Goal: Book appointment/travel/reservation

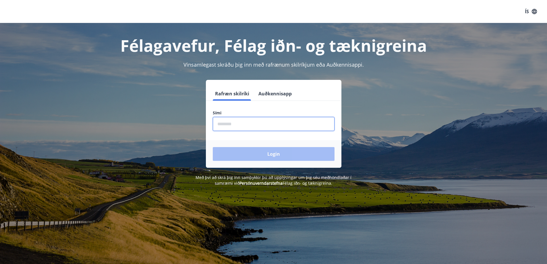
click at [243, 122] on input "phone" at bounding box center [274, 124] width 122 height 14
type input "********"
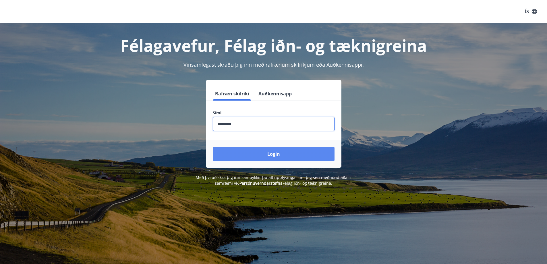
click at [278, 155] on button "Login" at bounding box center [274, 154] width 122 height 14
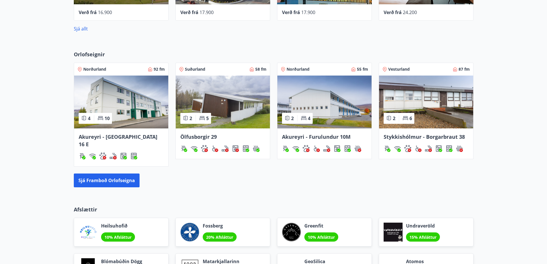
scroll to position [344, 0]
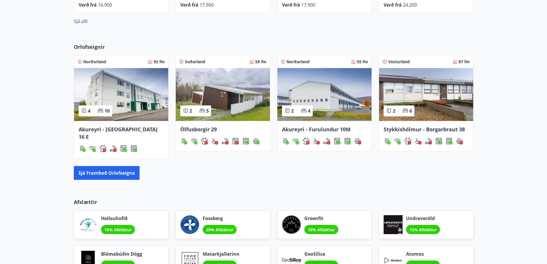
click at [132, 105] on img at bounding box center [121, 94] width 94 height 53
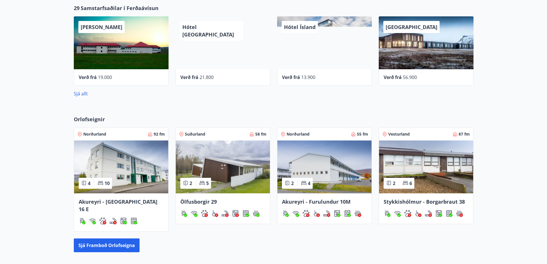
scroll to position [307, 0]
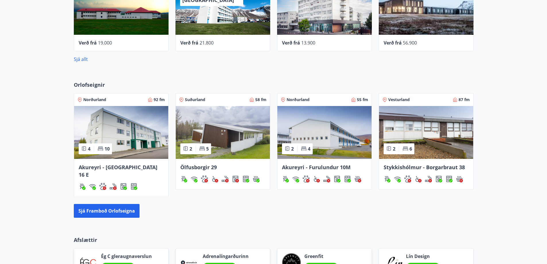
click at [316, 130] on img at bounding box center [324, 132] width 94 height 53
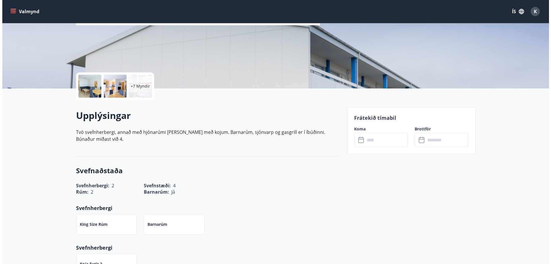
scroll to position [115, 0]
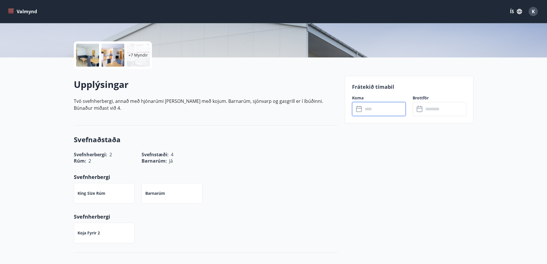
click at [365, 109] on input "text" at bounding box center [384, 109] width 43 height 14
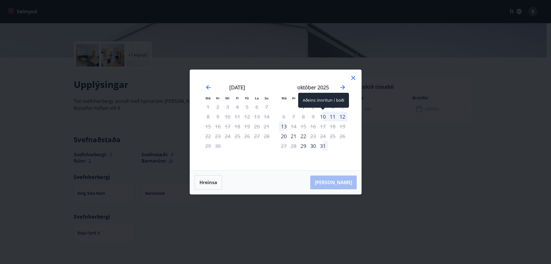
click at [324, 117] on div "10" at bounding box center [323, 117] width 10 height 10
click at [283, 125] on div "13" at bounding box center [284, 126] width 10 height 10
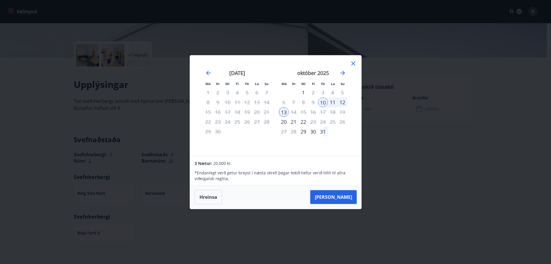
click at [95, 58] on div "Má Þr Mi Fi Fö La Su Má Þr Mi Fi Fö La Su [DATE] 1 2 3 4 5 6 7 8 9 10 11 12 13 …" at bounding box center [275, 132] width 551 height 264
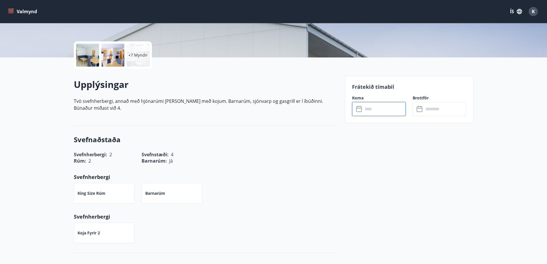
click at [90, 55] on div at bounding box center [87, 55] width 23 height 23
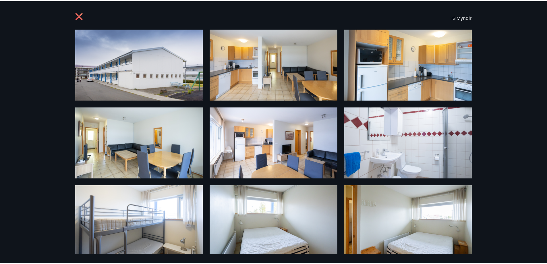
scroll to position [0, 0]
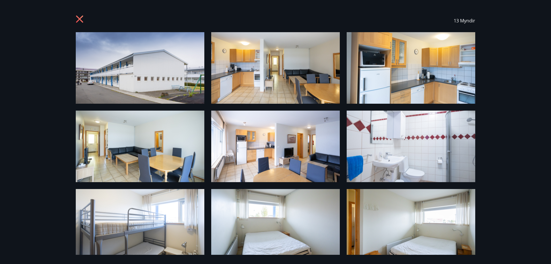
click at [80, 20] on icon at bounding box center [79, 18] width 1 height 1
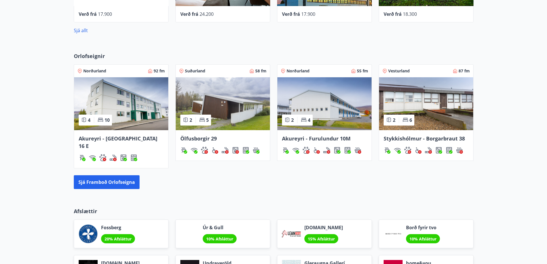
scroll to position [344, 0]
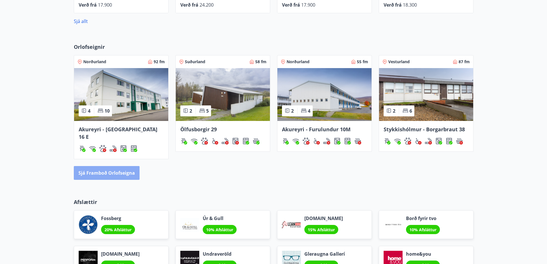
click at [99, 170] on button "Sjá framboð orlofseigna" at bounding box center [107, 173] width 66 height 14
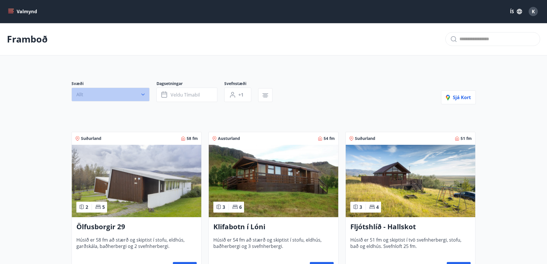
click at [142, 96] on icon "button" at bounding box center [143, 95] width 6 height 6
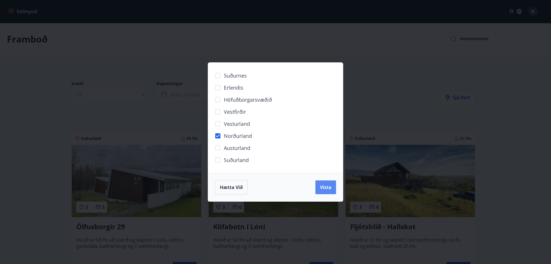
click at [327, 191] on button "Vista" at bounding box center [325, 187] width 21 height 14
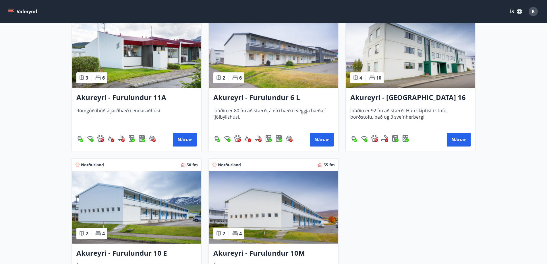
scroll to position [115, 0]
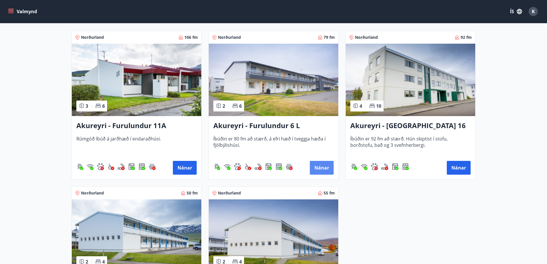
click at [314, 168] on button "Nánar" at bounding box center [322, 168] width 24 height 14
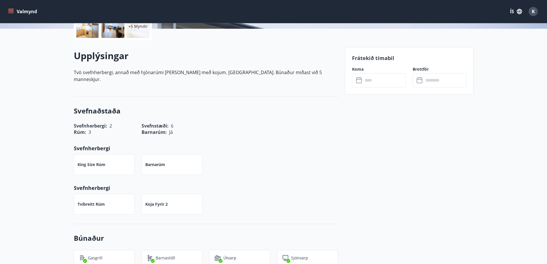
scroll to position [115, 0]
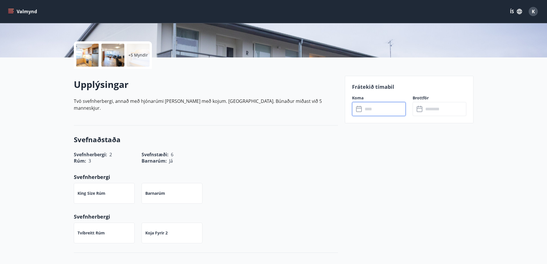
click at [376, 110] on input "text" at bounding box center [384, 109] width 43 height 14
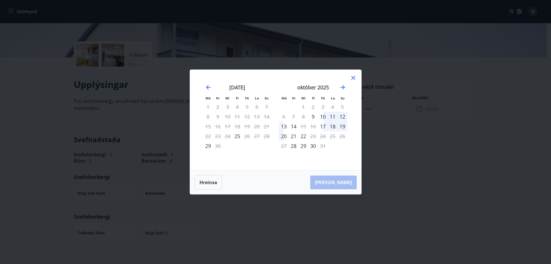
click at [353, 78] on icon at bounding box center [353, 78] width 4 height 4
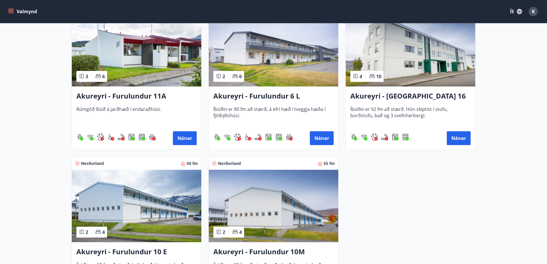
scroll to position [172, 0]
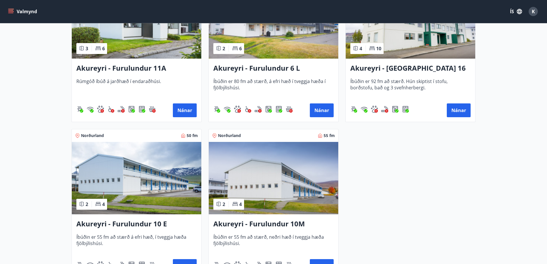
click at [146, 186] on img at bounding box center [136, 178] width 129 height 72
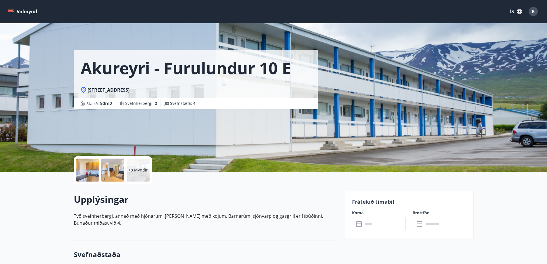
click at [362, 223] on icon at bounding box center [359, 223] width 7 height 7
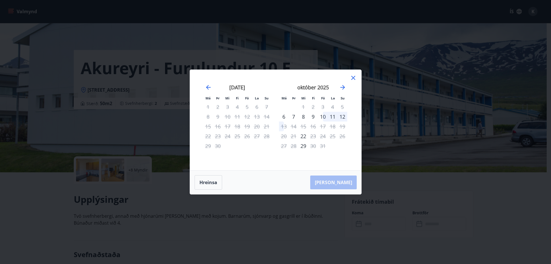
click at [349, 77] on div "[DATE] 1 2 3 4 5 6 7 8 9 10 11 12 13 14 15 16 17 18 19 20 21 22 23 24 25 26 27 …" at bounding box center [313, 124] width 76 height 94
click at [353, 79] on icon at bounding box center [353, 77] width 7 height 7
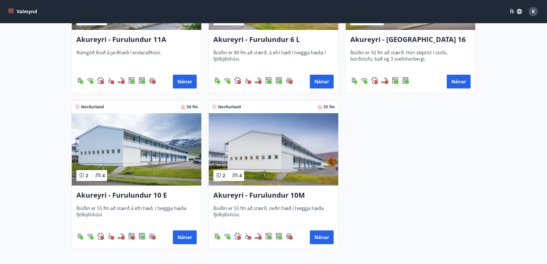
click at [280, 146] on img at bounding box center [273, 149] width 129 height 72
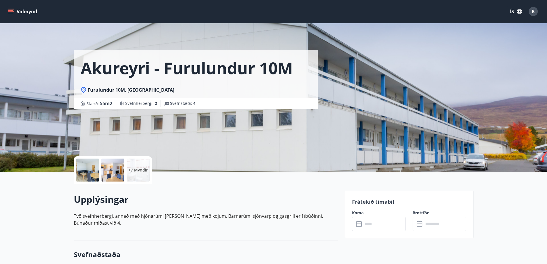
click at [364, 223] on input "text" at bounding box center [384, 224] width 43 height 14
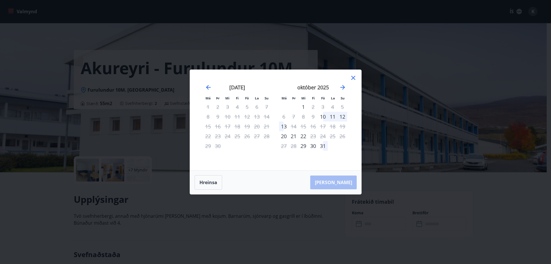
click at [354, 78] on icon at bounding box center [353, 77] width 7 height 7
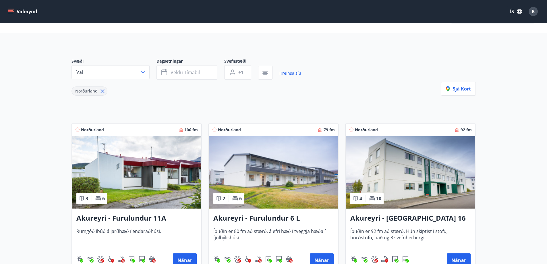
scroll to position [57, 0]
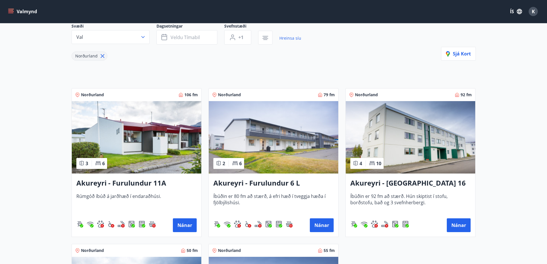
click at [127, 142] on img at bounding box center [136, 137] width 129 height 72
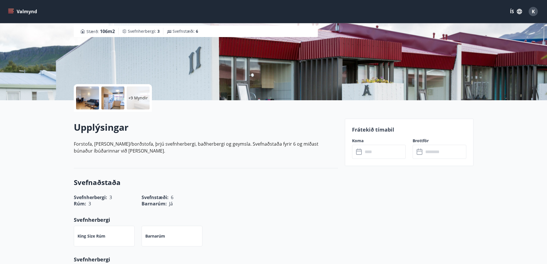
scroll to position [115, 0]
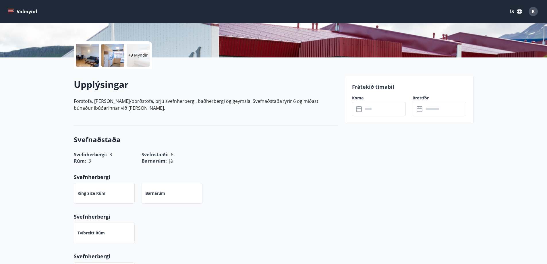
click at [363, 106] on input "text" at bounding box center [384, 109] width 43 height 14
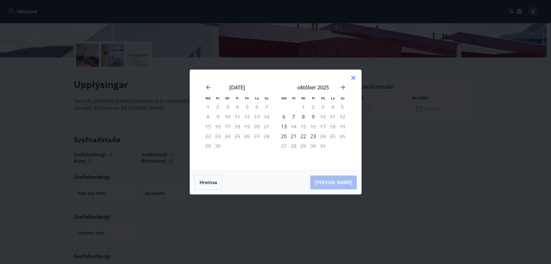
click at [355, 79] on icon at bounding box center [353, 77] width 7 height 7
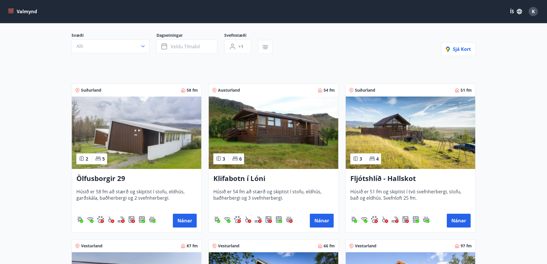
scroll to position [57, 0]
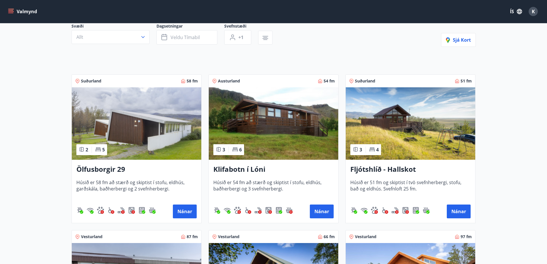
click at [144, 132] on img at bounding box center [136, 123] width 129 height 72
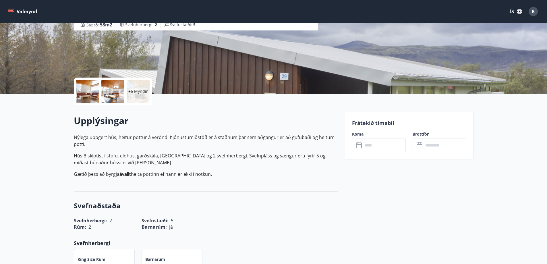
scroll to position [86, 0]
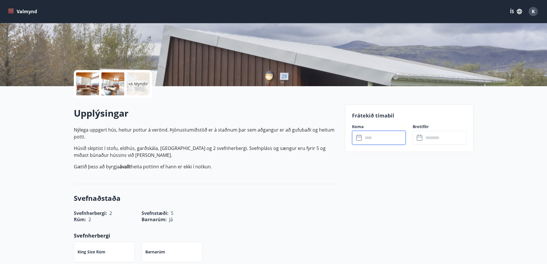
click at [372, 140] on input "text" at bounding box center [384, 138] width 43 height 14
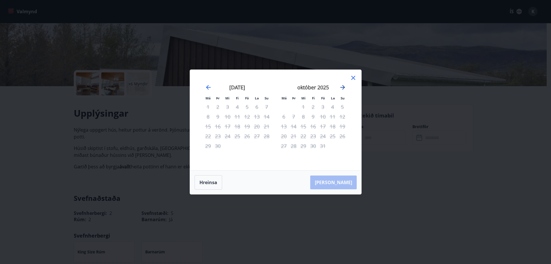
click at [344, 88] on icon "Move forward to switch to the next month." at bounding box center [342, 87] width 5 height 5
click at [343, 89] on icon "Move forward to switch to the next month." at bounding box center [342, 87] width 5 height 5
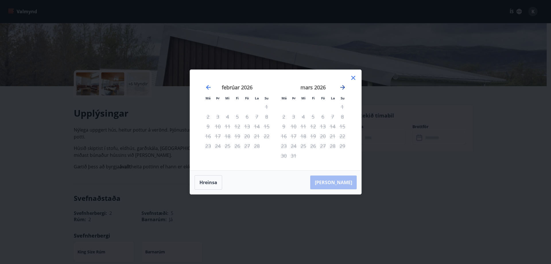
click at [343, 89] on icon "Move forward to switch to the next month." at bounding box center [342, 87] width 5 height 5
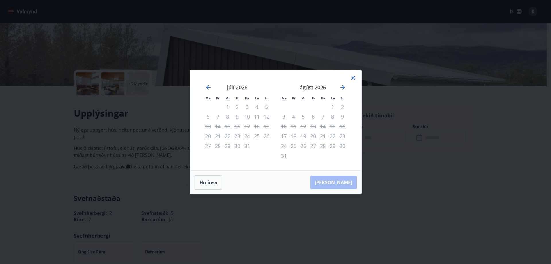
click at [355, 78] on icon at bounding box center [353, 77] width 7 height 7
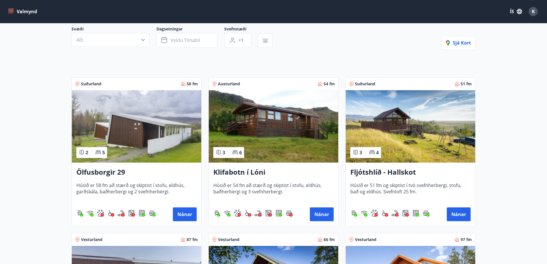
scroll to position [58, 0]
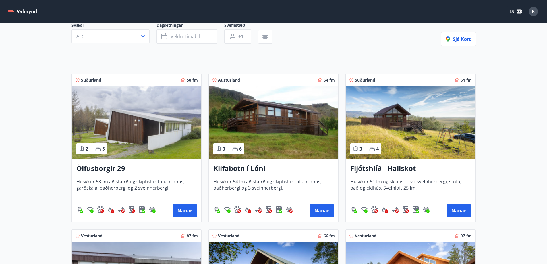
click at [379, 165] on h3 "Fljótshlíð - Hallskot" at bounding box center [410, 168] width 120 height 10
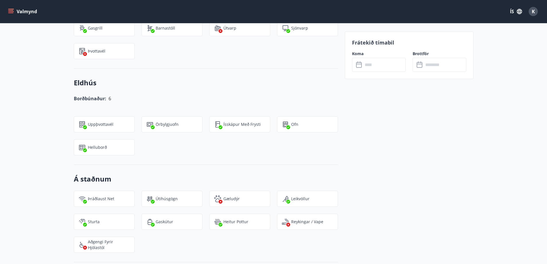
scroll to position [402, 0]
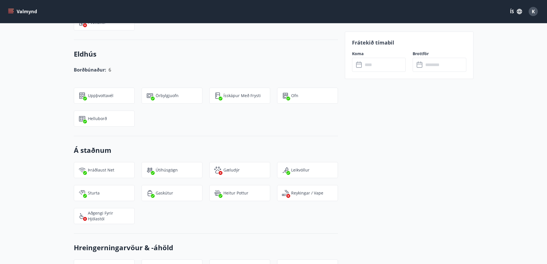
click at [370, 64] on input "text" at bounding box center [384, 65] width 43 height 14
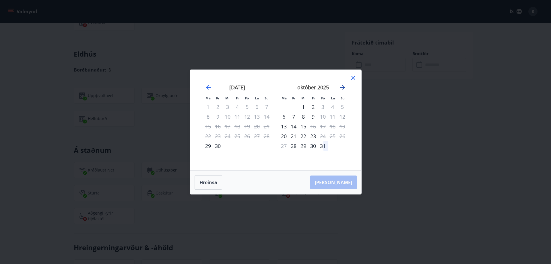
click at [342, 88] on icon "Move forward to switch to the next month." at bounding box center [342, 87] width 5 height 5
click at [343, 89] on icon "Move forward to switch to the next month." at bounding box center [342, 87] width 5 height 5
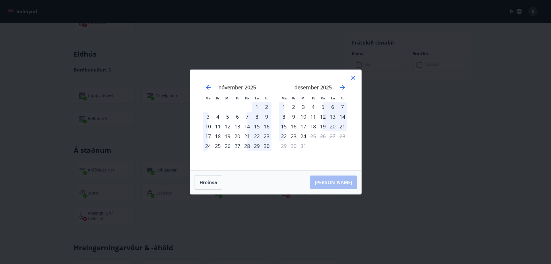
click at [352, 77] on icon at bounding box center [353, 78] width 4 height 4
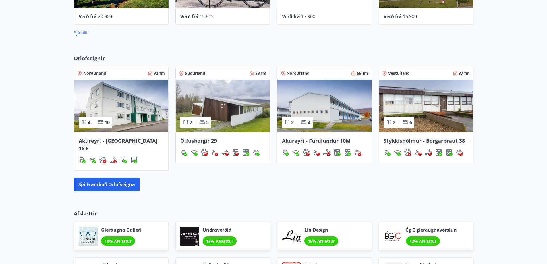
scroll to position [335, 0]
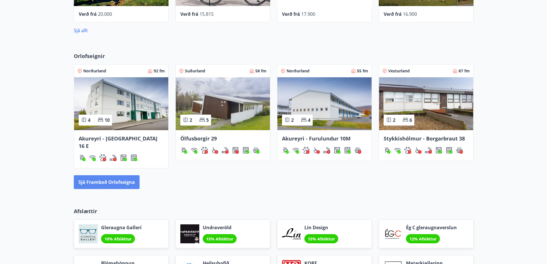
click at [89, 177] on button "Sjá framboð orlofseigna" at bounding box center [107, 182] width 66 height 14
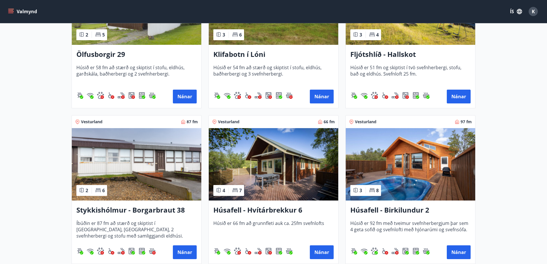
scroll to position [201, 0]
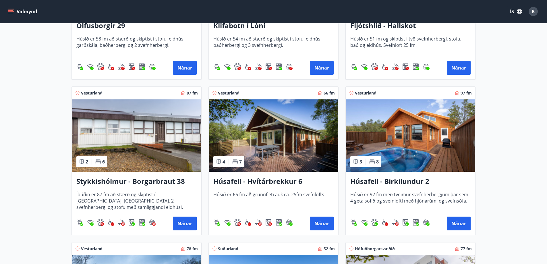
click at [269, 141] on img at bounding box center [273, 135] width 129 height 72
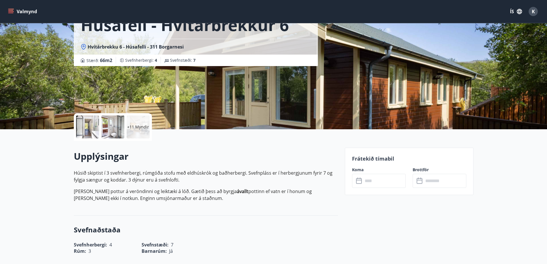
scroll to position [57, 0]
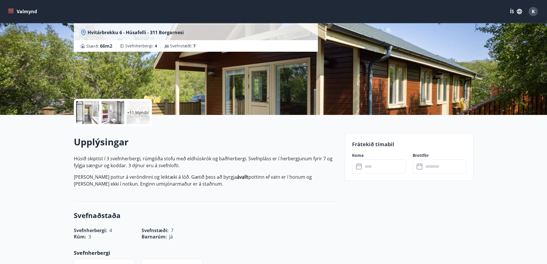
click at [379, 166] on input "text" at bounding box center [384, 166] width 43 height 14
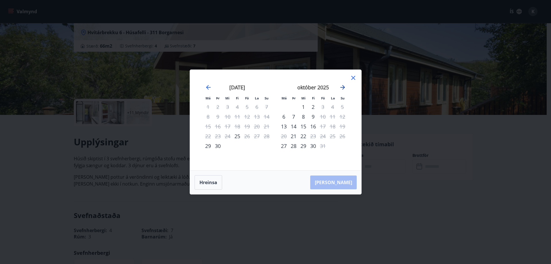
click at [342, 88] on icon "Move forward to switch to the next month." at bounding box center [342, 87] width 7 height 7
click at [344, 86] on icon "Move forward to switch to the next month." at bounding box center [342, 87] width 7 height 7
click at [354, 78] on icon at bounding box center [353, 78] width 4 height 4
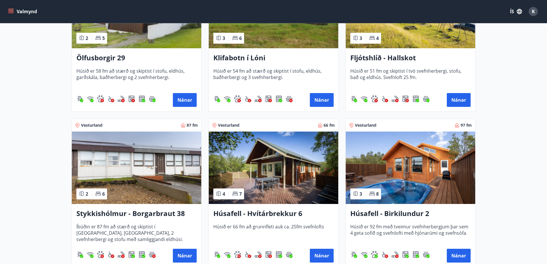
scroll to position [172, 0]
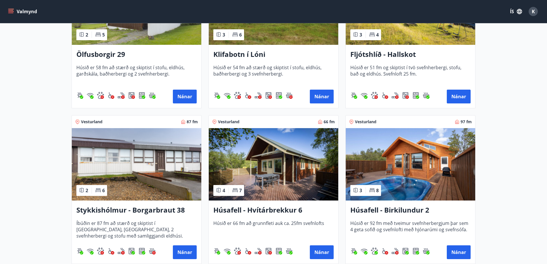
click at [398, 173] on img at bounding box center [410, 164] width 129 height 72
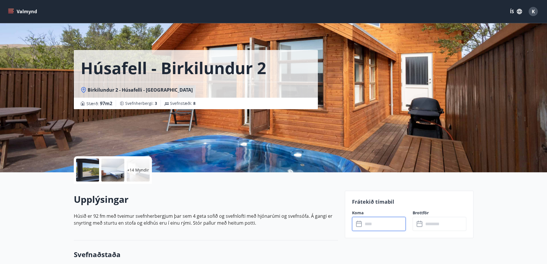
click at [366, 225] on input "text" at bounding box center [384, 224] width 43 height 14
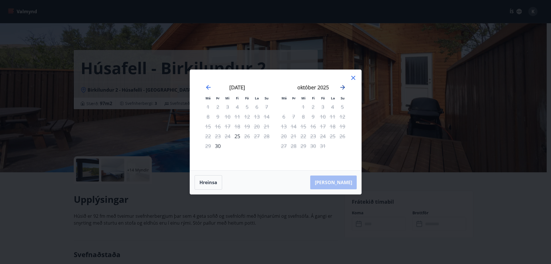
click at [343, 88] on icon "Move forward to switch to the next month." at bounding box center [342, 87] width 7 height 7
click at [343, 88] on icon "Move forward to switch to the next month." at bounding box center [342, 87] width 5 height 5
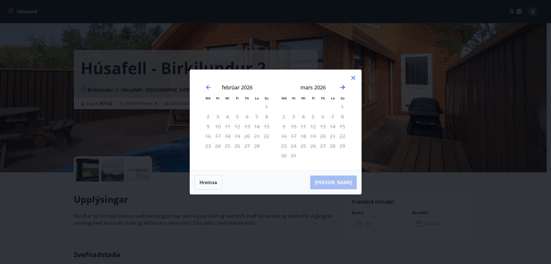
click at [343, 88] on icon "Move forward to switch to the next month." at bounding box center [342, 87] width 5 height 5
click at [352, 76] on icon at bounding box center [353, 78] width 4 height 4
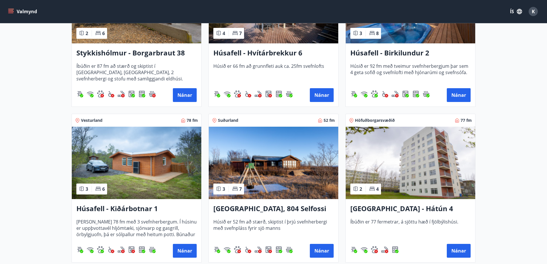
scroll to position [373, 0]
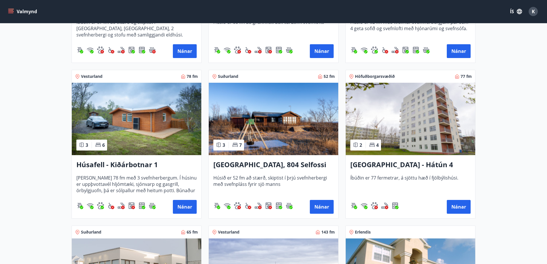
click at [91, 117] on img at bounding box center [136, 119] width 129 height 72
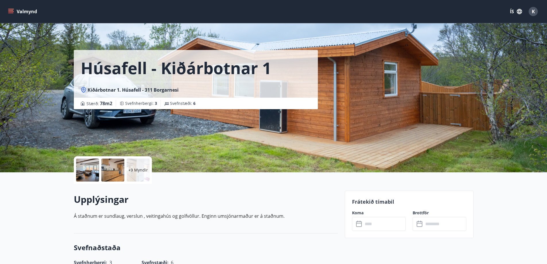
click at [375, 227] on input "text" at bounding box center [384, 224] width 43 height 14
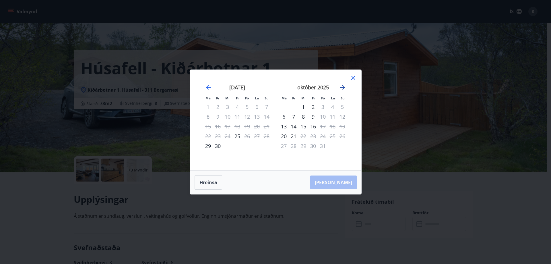
click at [341, 89] on icon "Move forward to switch to the next month." at bounding box center [342, 87] width 7 height 7
click at [342, 87] on icon "Move forward to switch to the next month." at bounding box center [342, 87] width 5 height 5
click at [342, 88] on icon "Move forward to switch to the next month." at bounding box center [342, 87] width 7 height 7
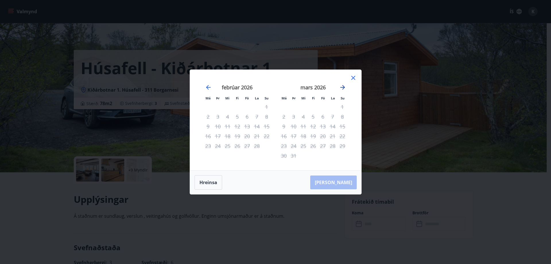
click at [342, 88] on icon "Move forward to switch to the next month." at bounding box center [342, 87] width 7 height 7
click at [355, 77] on icon at bounding box center [353, 77] width 7 height 7
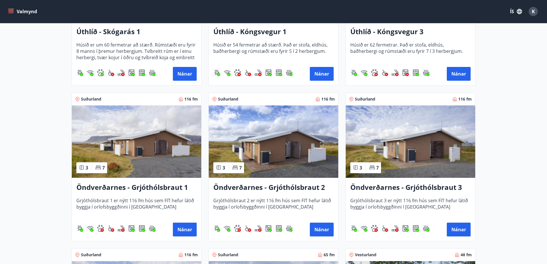
scroll to position [976, 0]
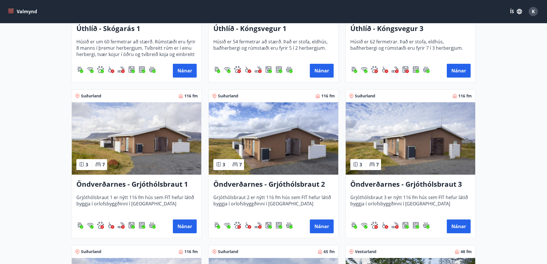
click at [130, 142] on img at bounding box center [136, 138] width 129 height 72
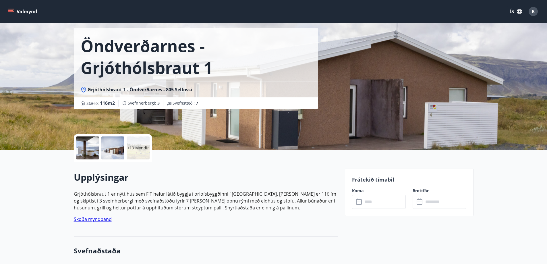
scroll to position [86, 0]
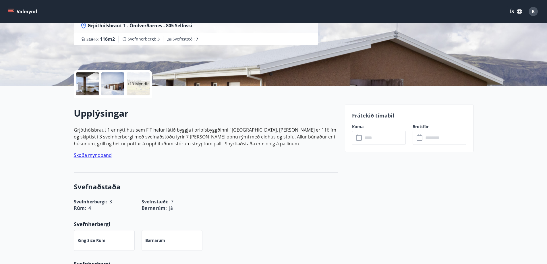
click at [369, 141] on input "text" at bounding box center [384, 138] width 43 height 14
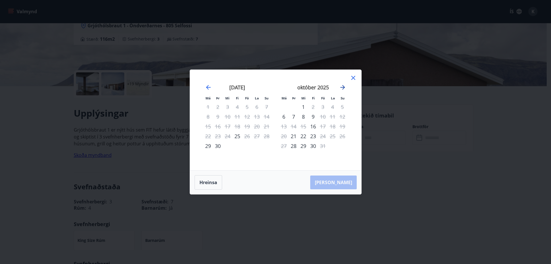
click at [346, 86] on icon "Move forward to switch to the next month." at bounding box center [342, 87] width 7 height 7
click at [342, 85] on icon "Move forward to switch to the next month." at bounding box center [342, 87] width 7 height 7
click at [343, 86] on icon "Move forward to switch to the next month." at bounding box center [342, 87] width 5 height 5
click at [352, 79] on icon at bounding box center [353, 78] width 4 height 4
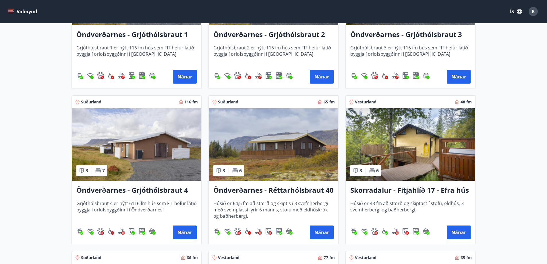
scroll to position [1119, 0]
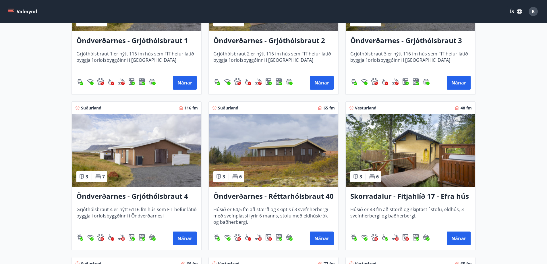
click at [421, 171] on img at bounding box center [410, 150] width 129 height 72
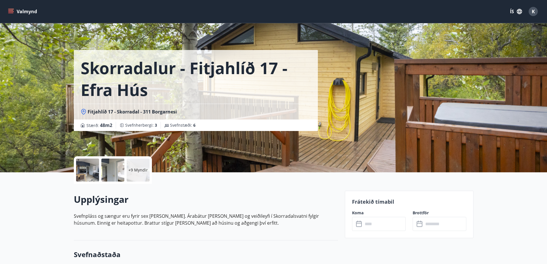
click at [89, 169] on div at bounding box center [87, 169] width 23 height 23
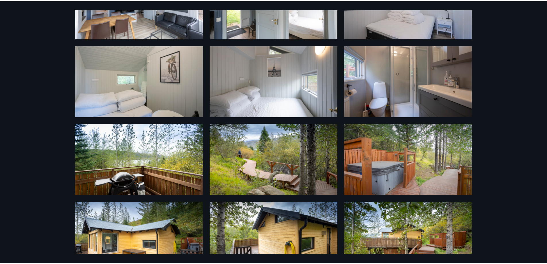
scroll to position [165, 0]
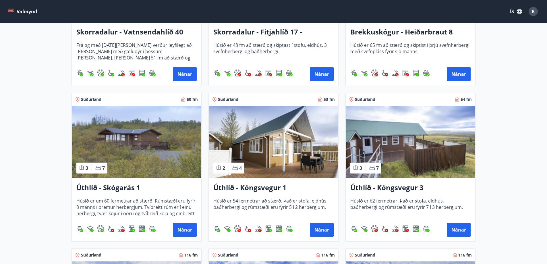
scroll to position [816, 0]
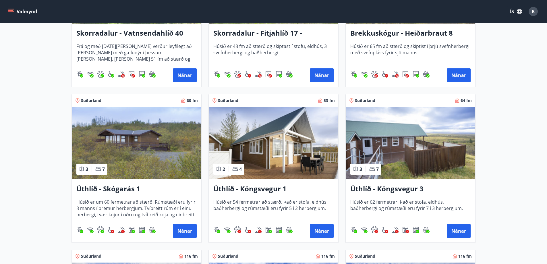
click at [390, 143] on img at bounding box center [410, 143] width 129 height 72
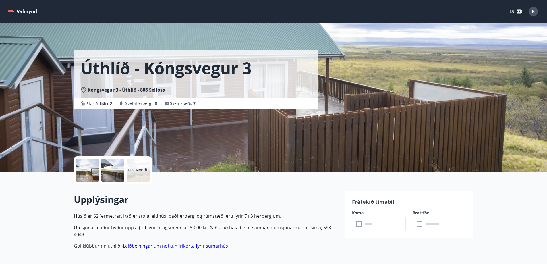
click at [91, 174] on div at bounding box center [87, 169] width 23 height 23
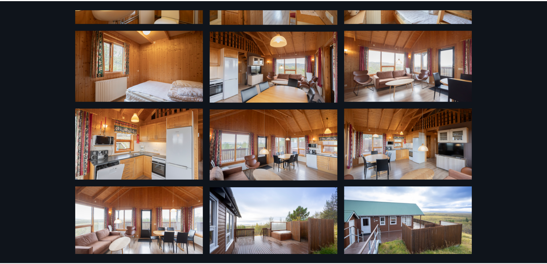
scroll to position [322, 0]
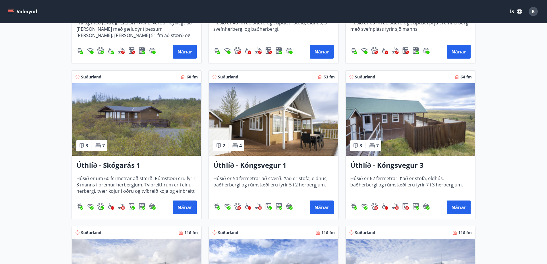
scroll to position [832, 0]
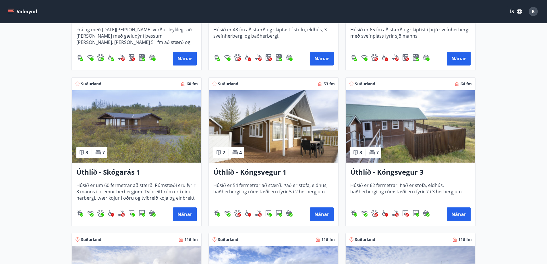
click at [390, 130] on img at bounding box center [410, 126] width 129 height 72
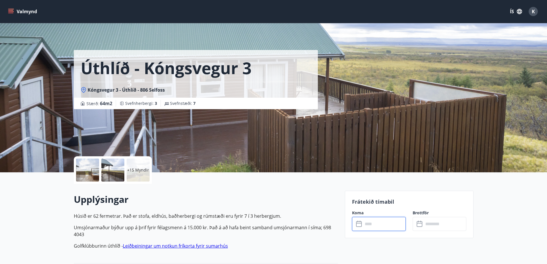
click at [380, 222] on input "text" at bounding box center [384, 224] width 43 height 14
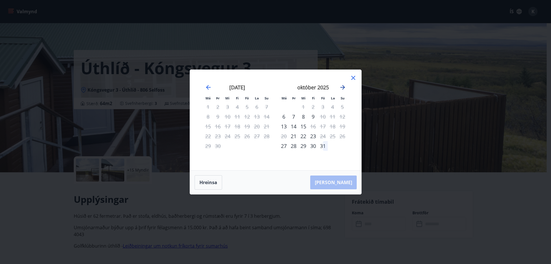
click at [342, 86] on icon "Move forward to switch to the next month." at bounding box center [342, 87] width 7 height 7
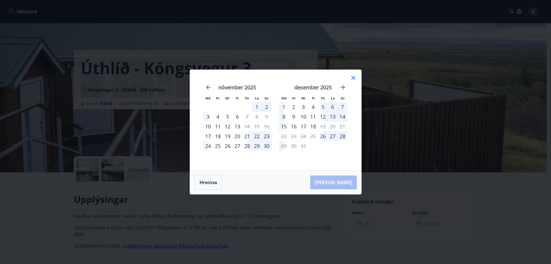
click at [355, 76] on icon at bounding box center [353, 77] width 7 height 7
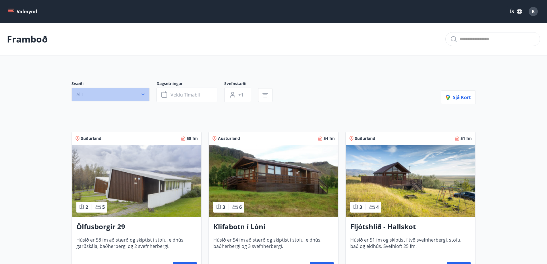
click at [141, 94] on icon "button" at bounding box center [143, 95] width 6 height 6
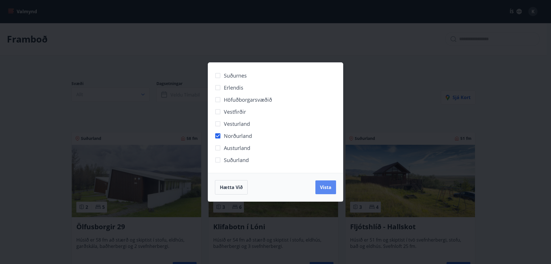
click at [323, 189] on span "Vista" at bounding box center [325, 187] width 11 height 6
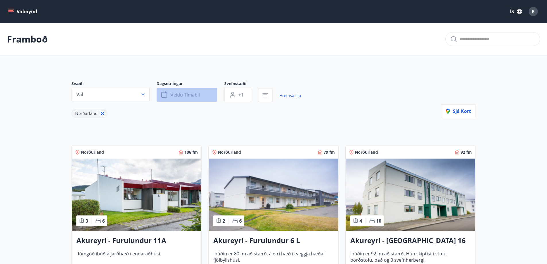
click at [175, 95] on span "Veldu tímabil" at bounding box center [185, 95] width 29 height 6
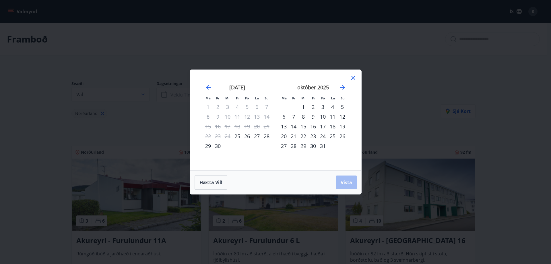
click at [321, 117] on div "10" at bounding box center [323, 117] width 10 height 10
click at [346, 179] on span "Vista" at bounding box center [346, 182] width 11 height 6
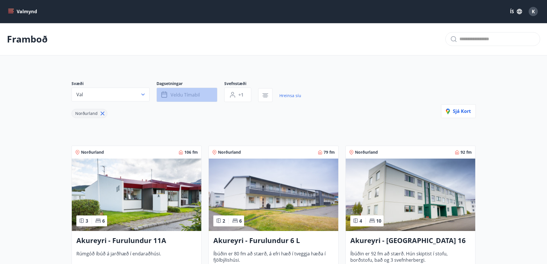
click at [188, 93] on span "Veldu tímabil" at bounding box center [185, 95] width 29 height 6
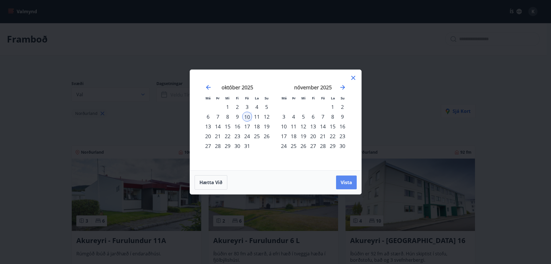
click at [346, 184] on span "Vista" at bounding box center [346, 182] width 11 height 6
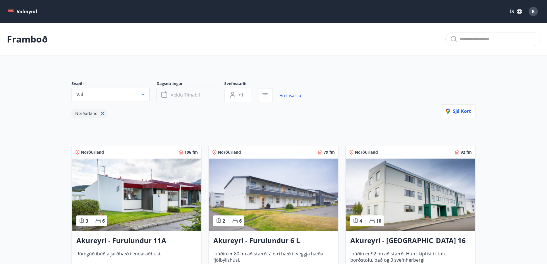
click at [190, 94] on span "Veldu tímabil" at bounding box center [185, 95] width 29 height 6
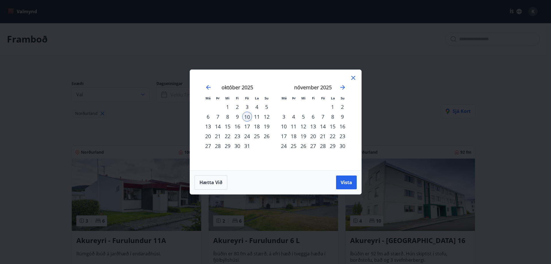
click at [208, 127] on div "13" at bounding box center [208, 126] width 10 height 10
click at [349, 181] on span "Vista" at bounding box center [346, 182] width 11 height 6
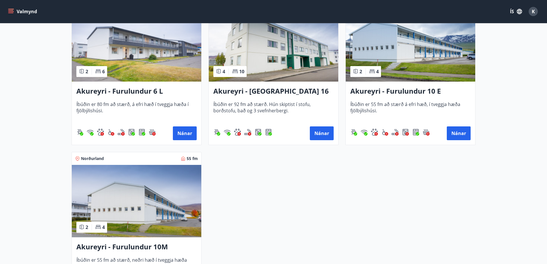
scroll to position [115, 0]
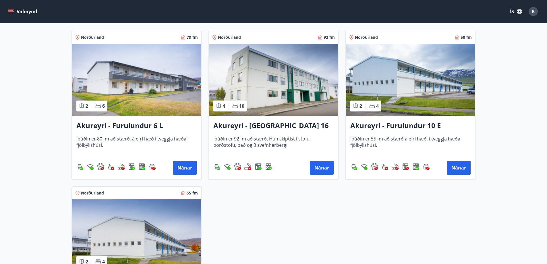
click at [255, 125] on h3 "Akureyri - [GEOGRAPHIC_DATA] 16 E" at bounding box center [273, 126] width 120 height 10
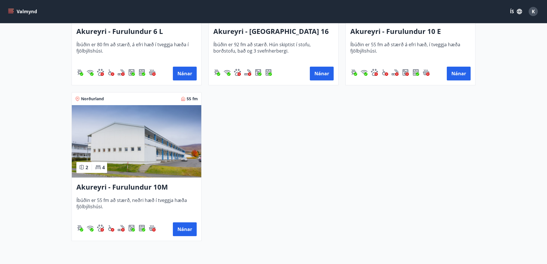
scroll to position [230, 0]
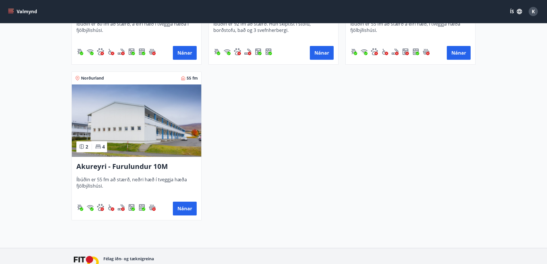
click at [105, 174] on div "Akureyri - Furulundur 10M Íbúðin er 55 fm að stærð, neðri hæð í tveggja hæða fj…" at bounding box center [136, 188] width 129 height 63
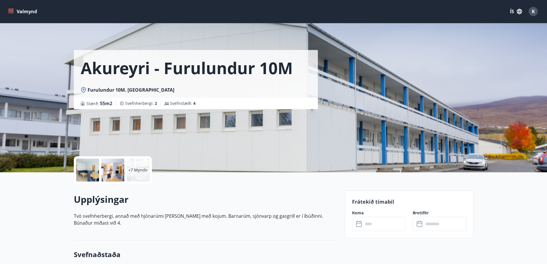
click at [115, 174] on div at bounding box center [112, 169] width 23 height 23
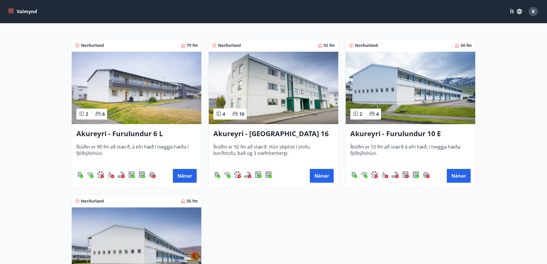
scroll to position [144, 0]
